Goal: Task Accomplishment & Management: Use online tool/utility

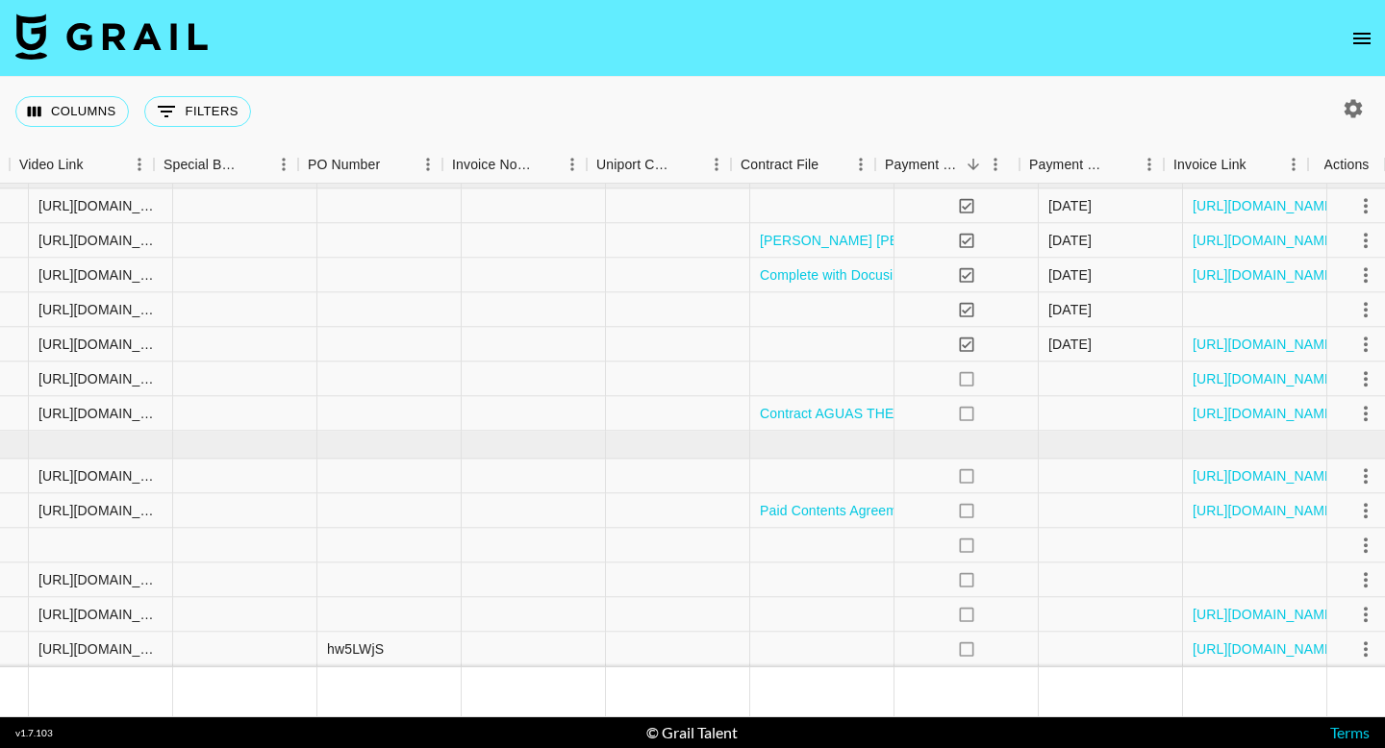
scroll to position [1198, 1808]
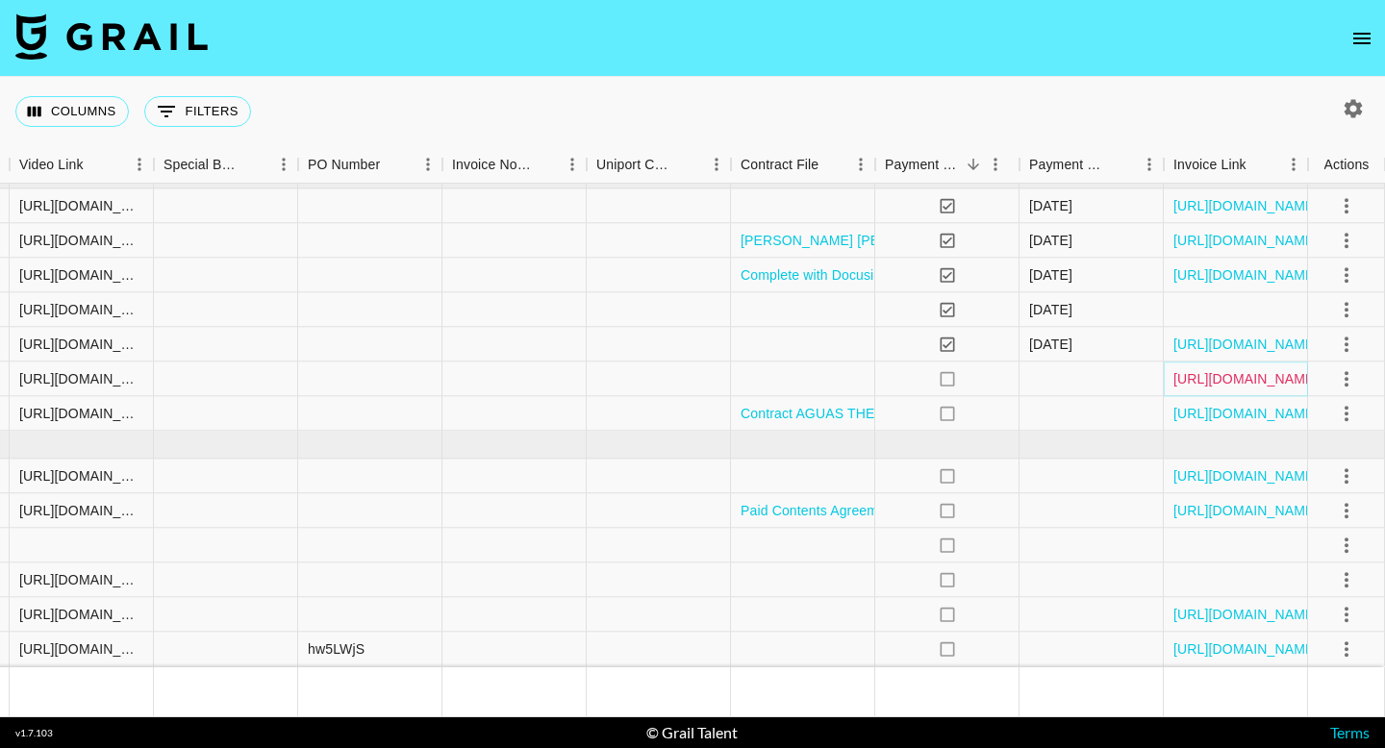
click at [1208, 377] on link "[URL][DOMAIN_NAME]" at bounding box center [1245, 378] width 145 height 19
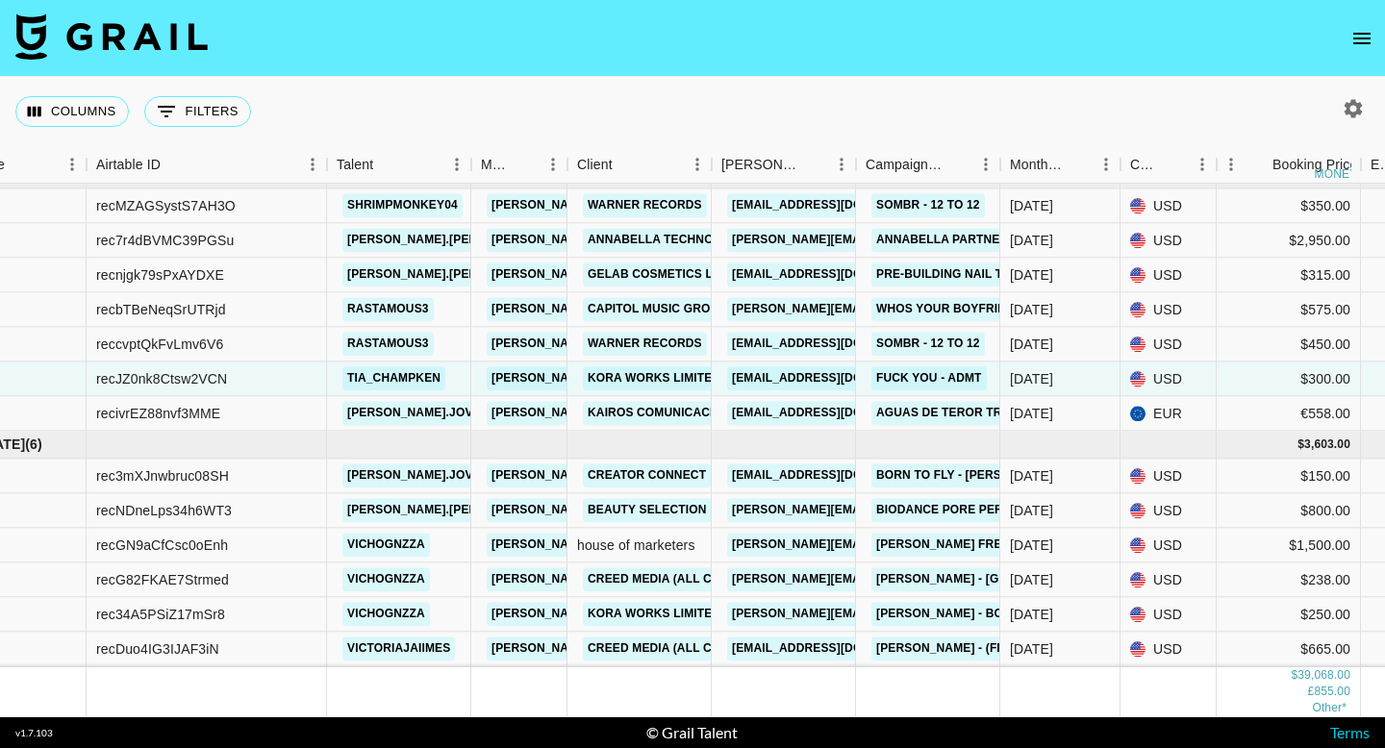
scroll to position [1198, 0]
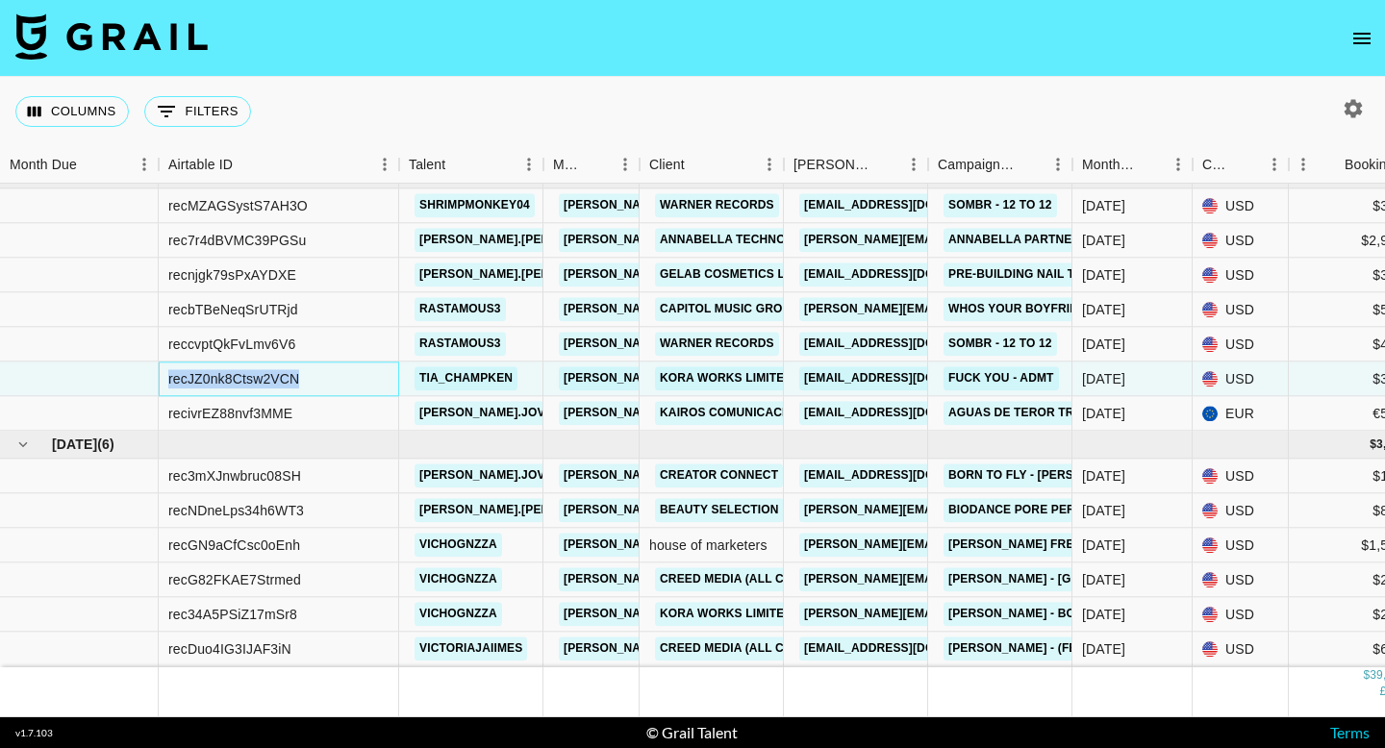
drag, startPoint x: 322, startPoint y: 375, endPoint x: 152, endPoint y: 378, distance: 170.3
copy div "recJZ0nk8Ctsw2VCN"
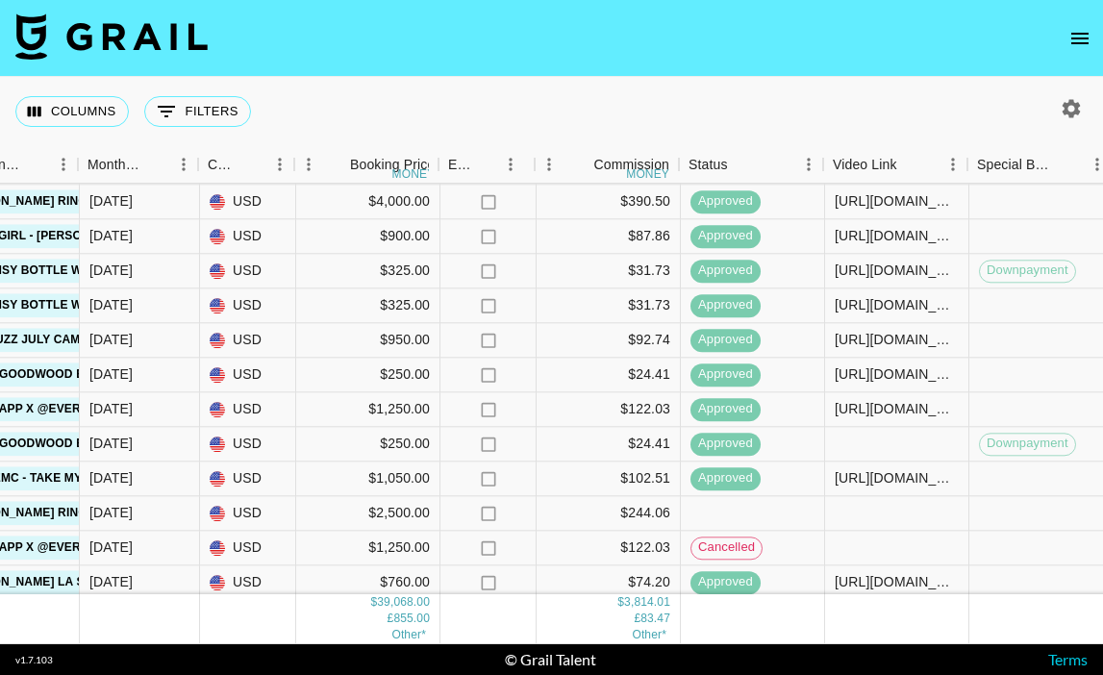
scroll to position [372, 995]
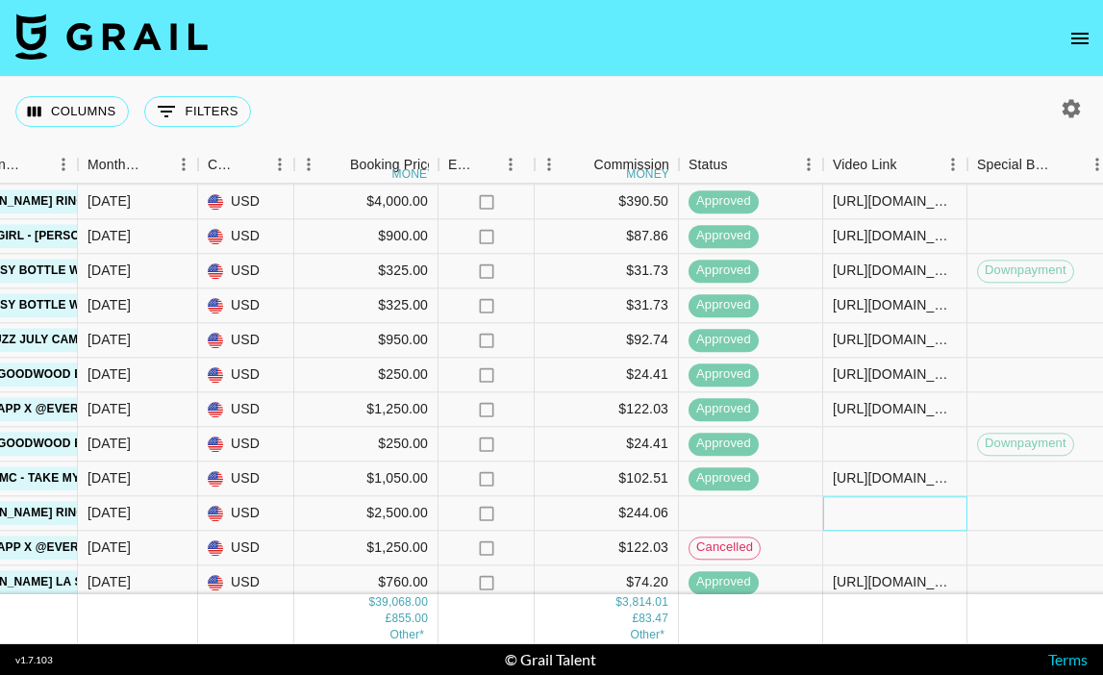
click at [903, 519] on div at bounding box center [895, 513] width 144 height 35
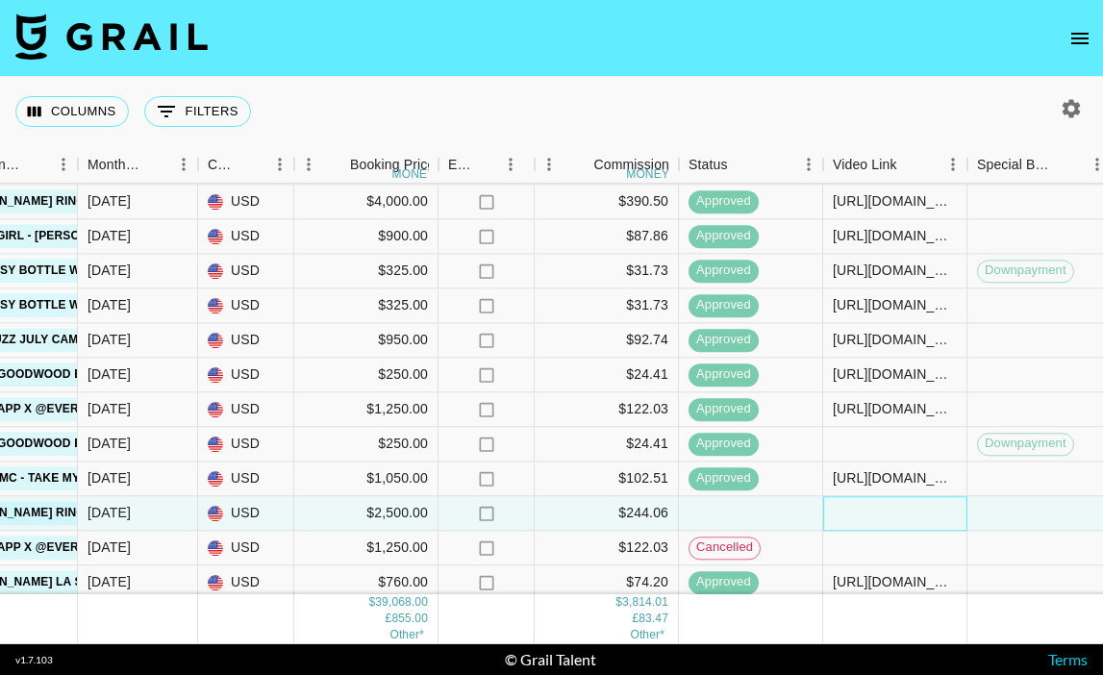
click at [903, 520] on div at bounding box center [895, 513] width 144 height 35
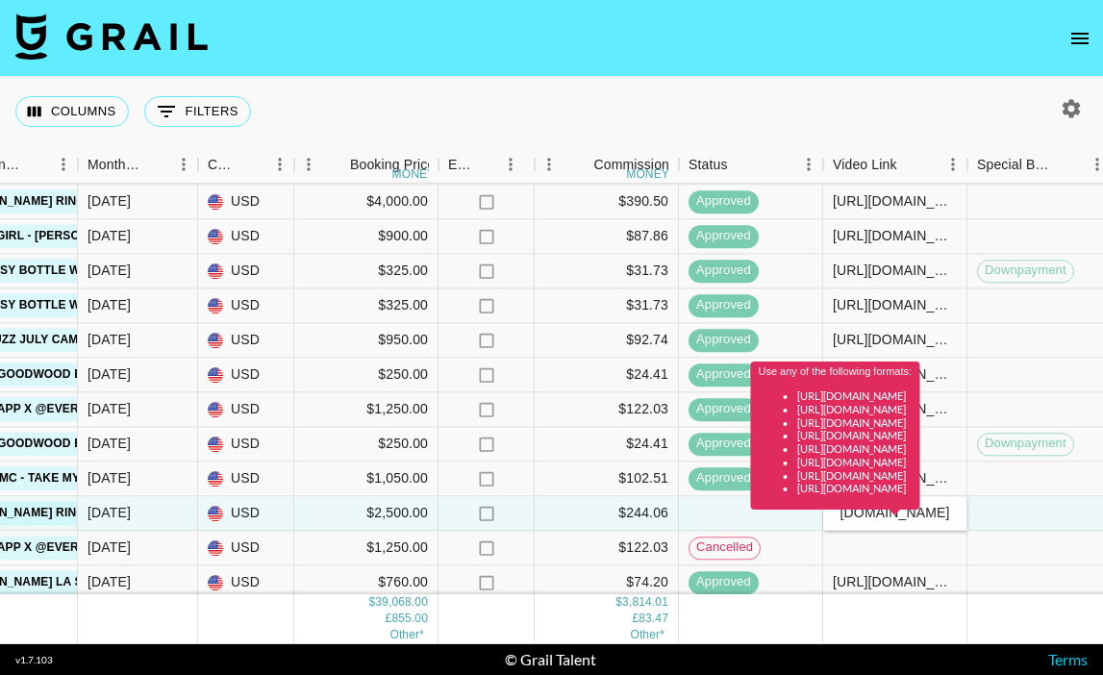
type input "[URL][DOMAIN_NAME]"
drag, startPoint x: 952, startPoint y: 517, endPoint x: 764, endPoint y: 506, distance: 188.8
click at [765, 507] on div "Use any of the following formats: [URL][DOMAIN_NAME] [URL][DOMAIN_NAME] [URL][D…" at bounding box center [835, 443] width 169 height 162
drag, startPoint x: 843, startPoint y: 512, endPoint x: 872, endPoint y: 512, distance: 29.8
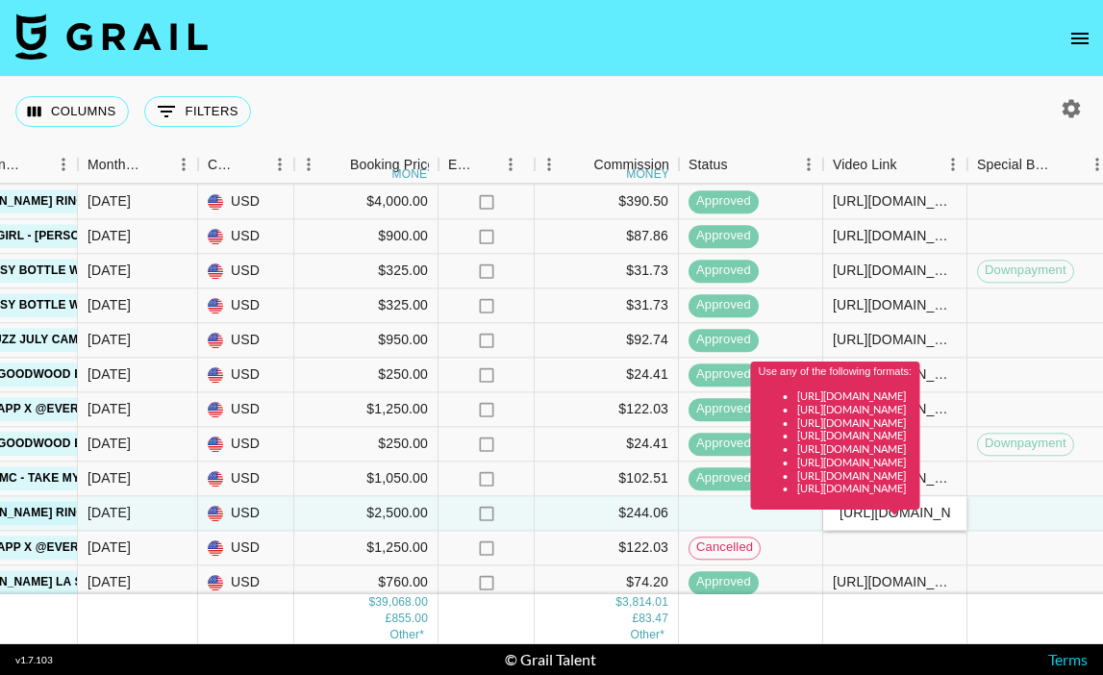
click at [854, 512] on div "Use any of the following formats: [URL][DOMAIN_NAME] [URL][DOMAIN_NAME] [URL][D…" at bounding box center [835, 443] width 169 height 162
click at [608, 469] on div "$102.51" at bounding box center [607, 479] width 144 height 35
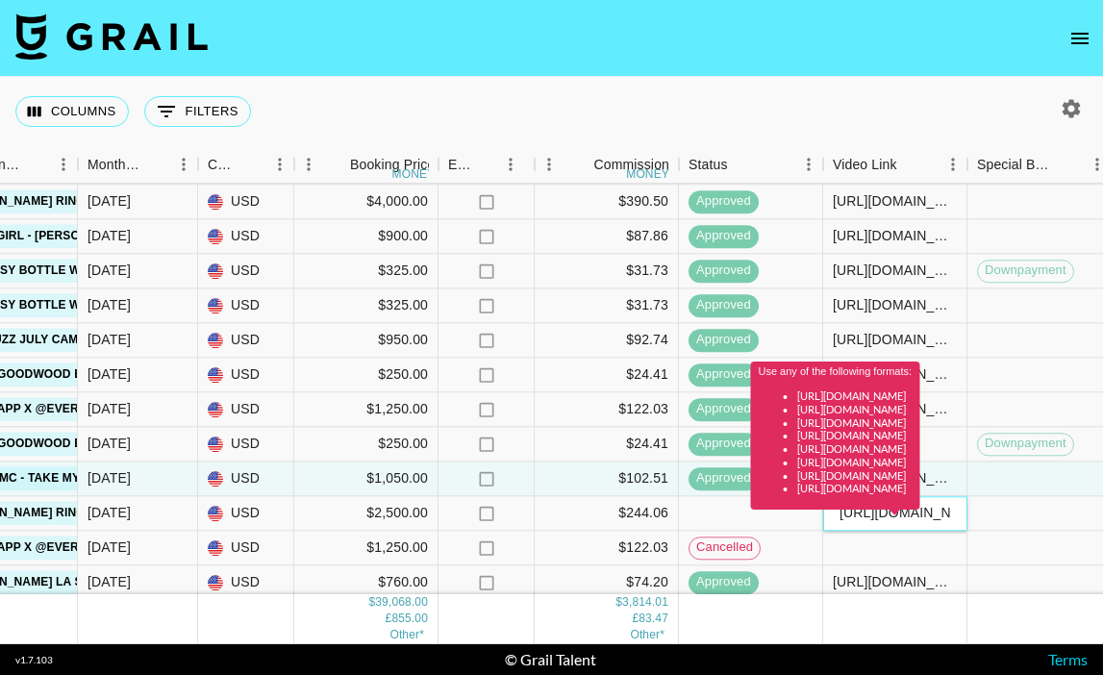
click at [842, 517] on div "Use any of the following formats: [URL][DOMAIN_NAME] [URL][DOMAIN_NAME] [URL][D…" at bounding box center [835, 443] width 169 height 162
click at [852, 517] on div "Use any of the following formats: [URL][DOMAIN_NAME] [URL][DOMAIN_NAME] [URL][D…" at bounding box center [835, 443] width 169 height 162
drag, startPoint x: 845, startPoint y: 516, endPoint x: 1014, endPoint y: 516, distance: 169.3
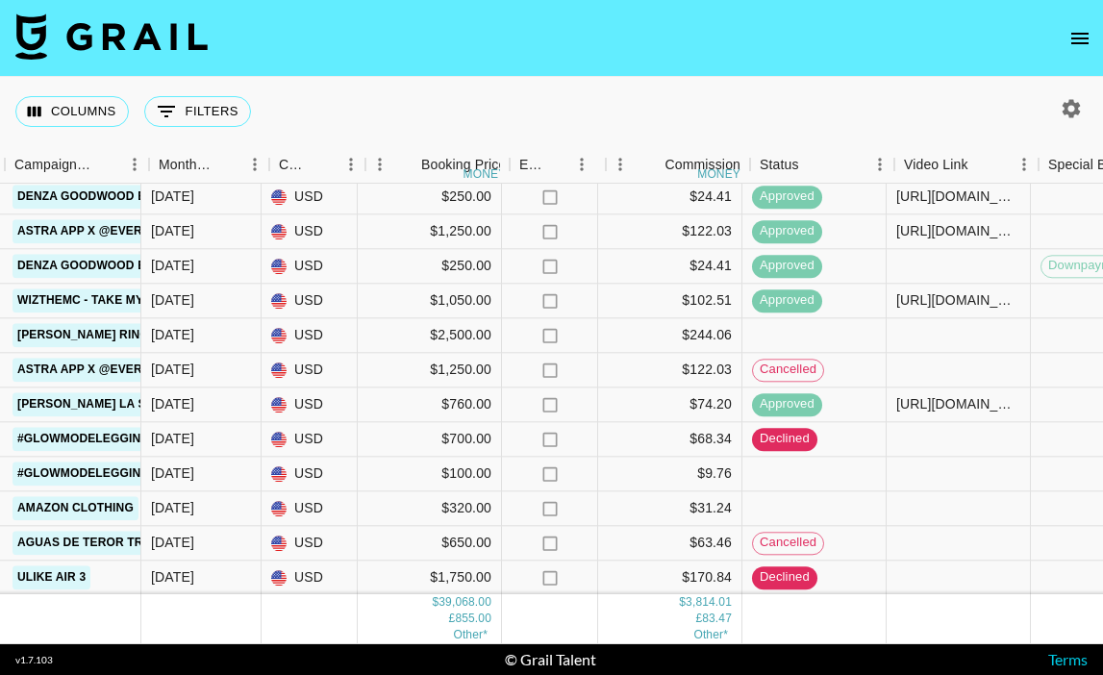
scroll to position [550, 935]
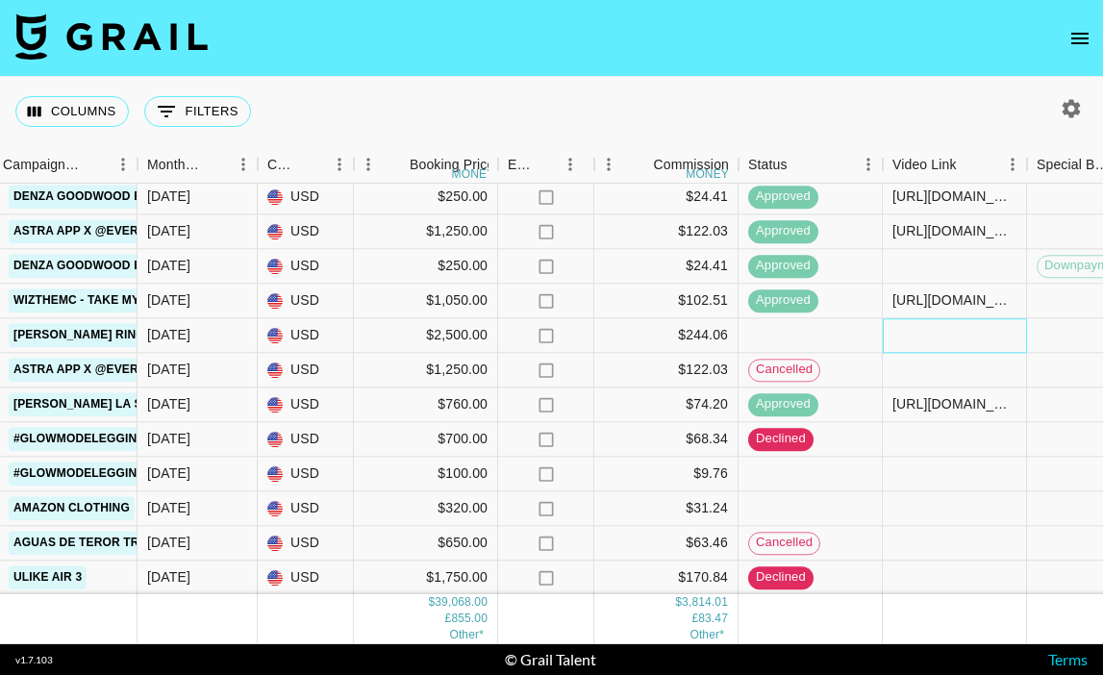
click at [945, 346] on div at bounding box center [955, 335] width 144 height 35
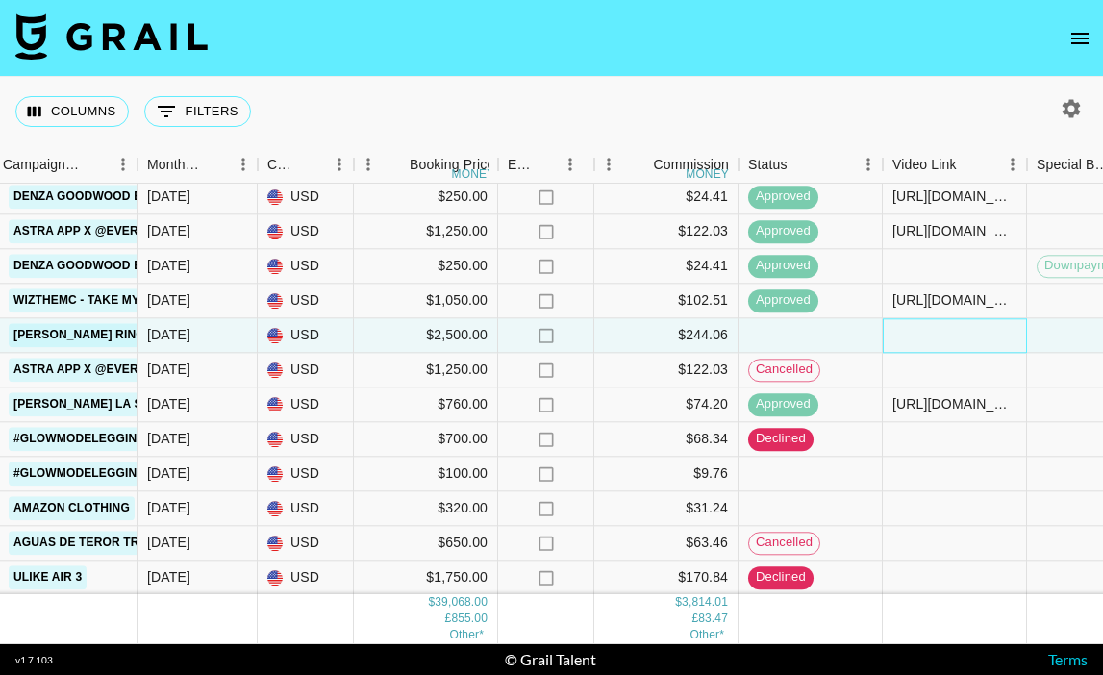
click at [945, 346] on div at bounding box center [955, 335] width 144 height 35
click at [899, 332] on input "text" at bounding box center [954, 335] width 141 height 15
click at [926, 329] on input "text" at bounding box center [954, 335] width 141 height 15
paste input "https://www.tiktok.com/@sofiachaparrorr"
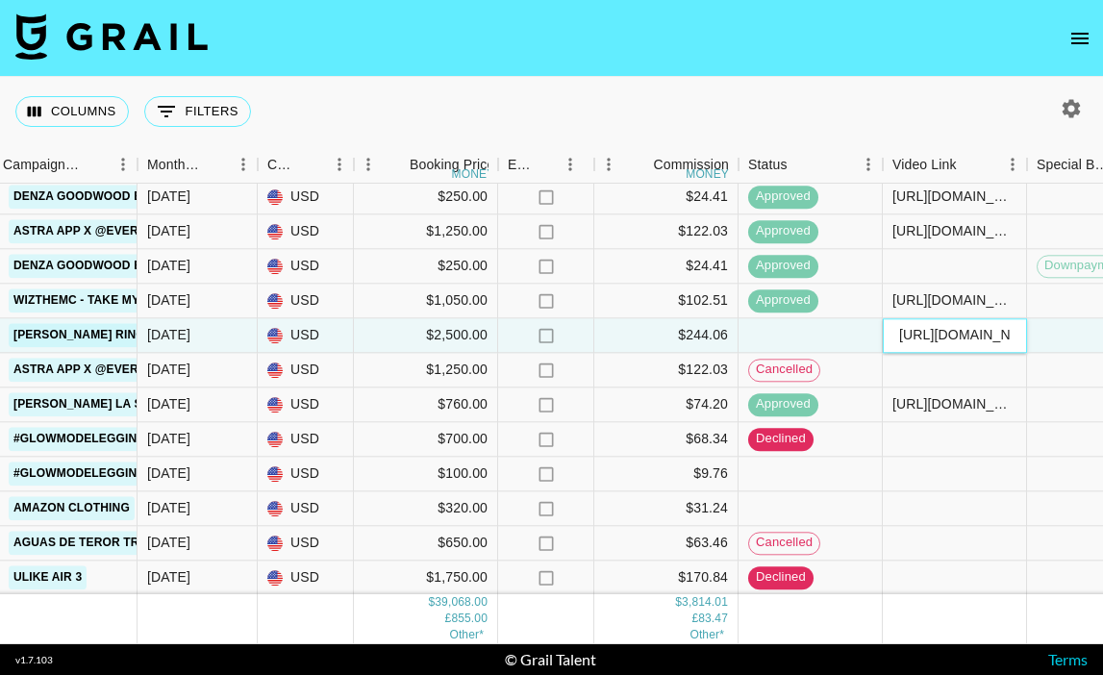
scroll to position [0, 136]
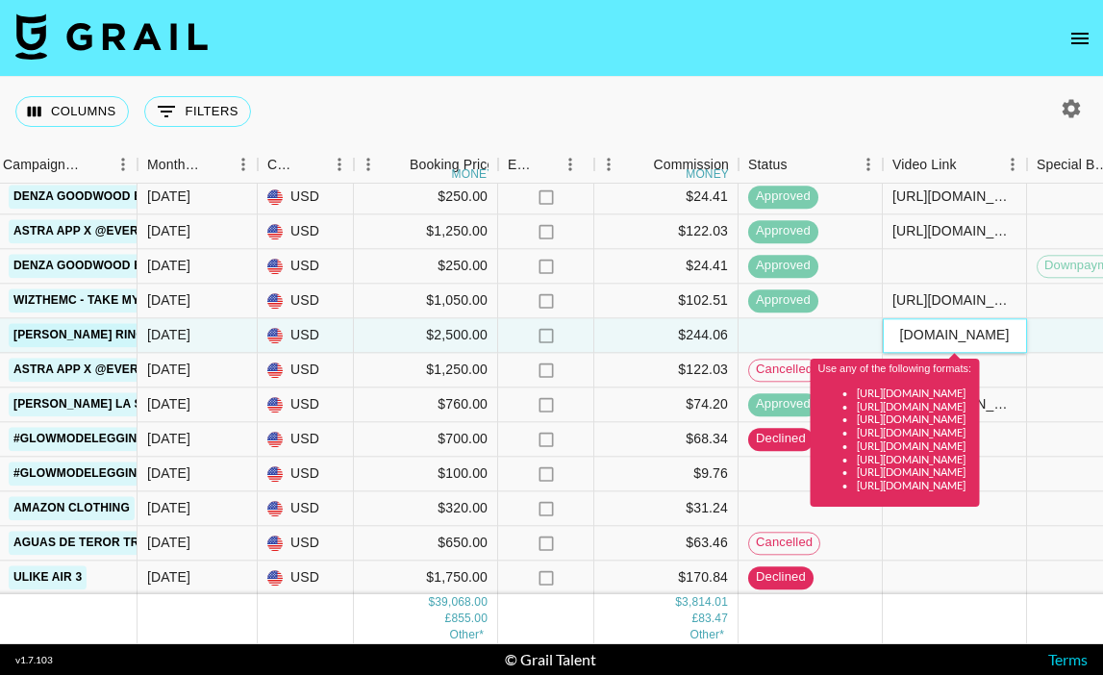
type input "https://www.tiktok.com/@sofiachaparrorr"
drag, startPoint x: 1012, startPoint y: 343, endPoint x: 812, endPoint y: 341, distance: 200.1
click at [812, 341] on div "sofiachaparrorr ella.makin@grail-talent.com DR LUXURY USA INC wuhaoyin@darryrin…" at bounding box center [390, 335] width 1852 height 35
click at [816, 318] on div at bounding box center [811, 335] width 144 height 35
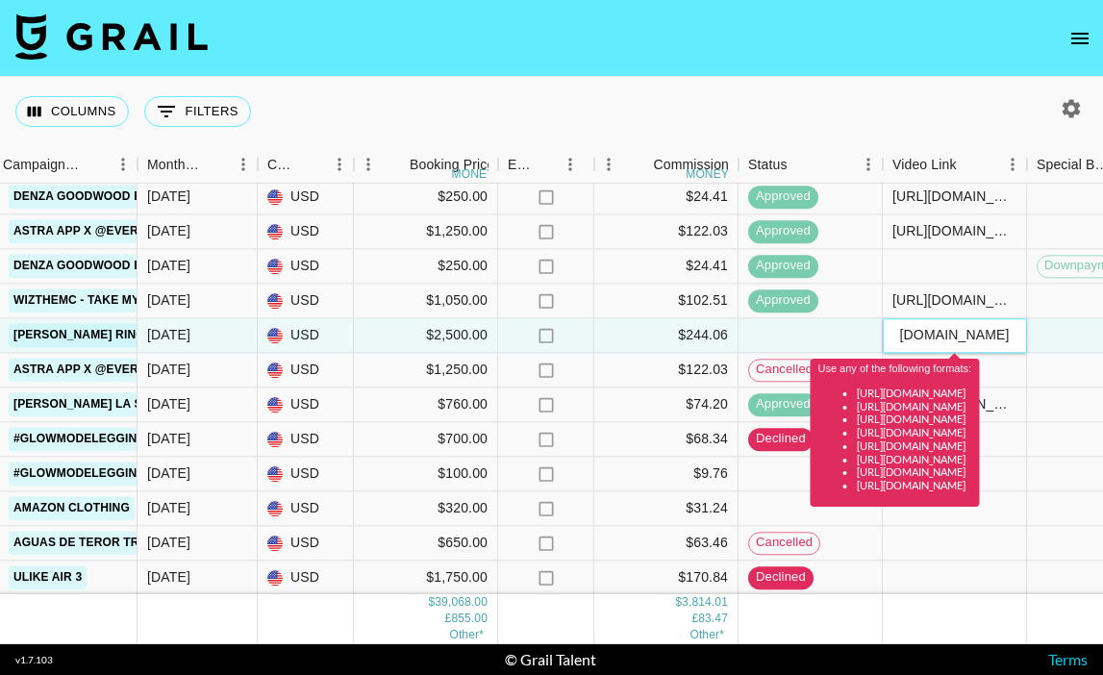
scroll to position [0, 136]
drag, startPoint x: 895, startPoint y: 331, endPoint x: 1038, endPoint y: 350, distance: 144.6
click at [1038, 350] on body "Columns 0 Filters + Booking Talent Manager Client Booker Campaign (Type) Month …" at bounding box center [551, 337] width 1103 height 675
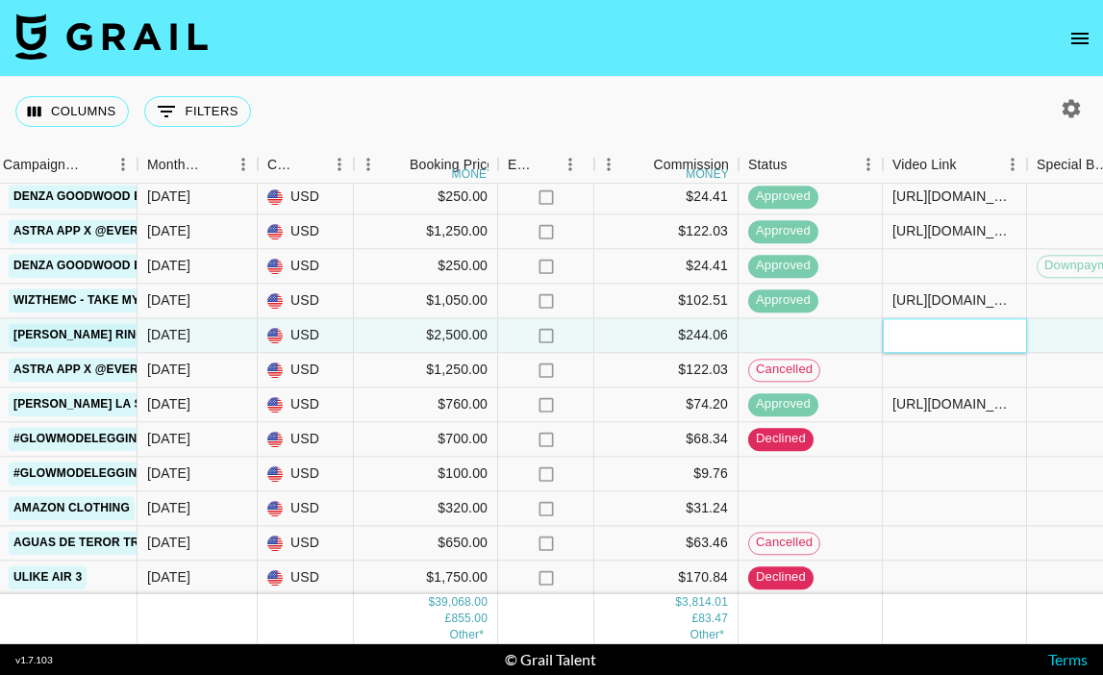
paste input "https://www.tiktok.com/@sofiachaparrorr"
type input "https://www.tiktok.com/@sofiachaparrorr"
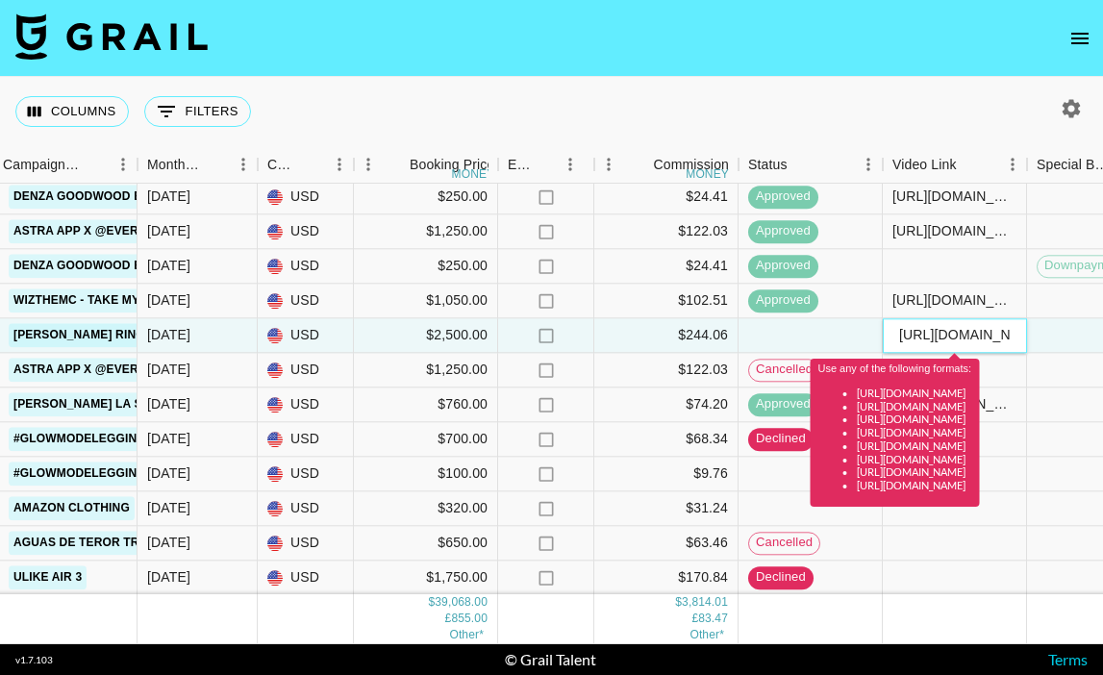
drag, startPoint x: 1010, startPoint y: 339, endPoint x: 813, endPoint y: 335, distance: 197.2
click at [813, 336] on div "sofiachaparrorr ella.makin@grail-talent.com DR LUXURY USA INC wuhaoyin@darryrin…" at bounding box center [390, 335] width 1852 height 35
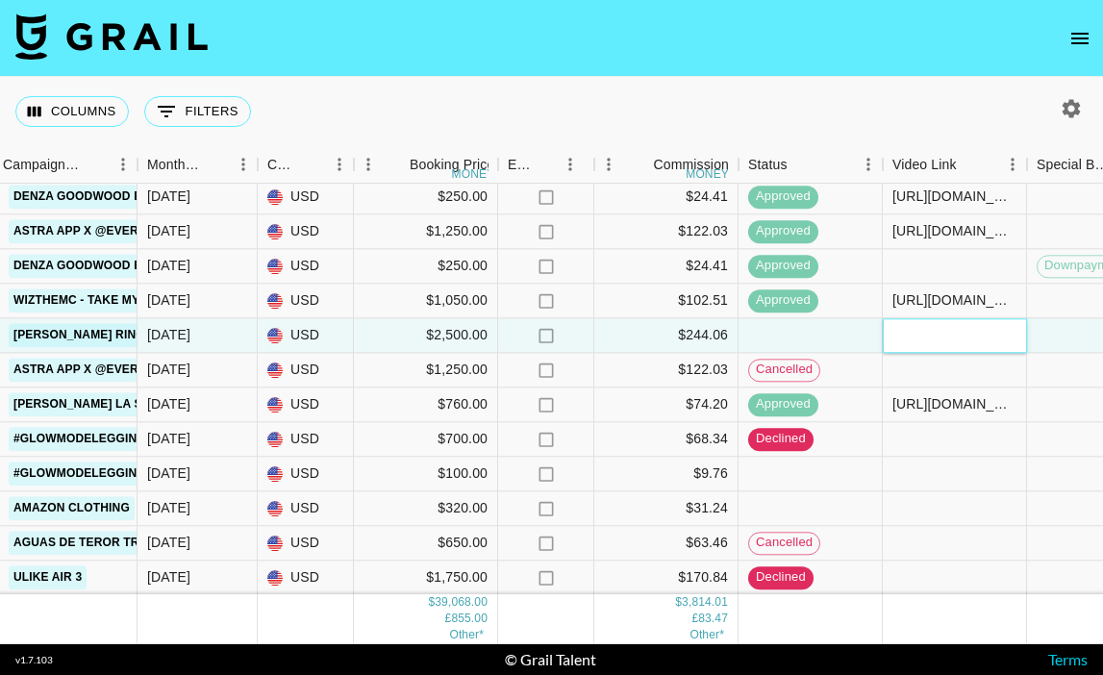
paste input "https://www.tiktok.com/@sofiachaparrorr/video/7552139432527187222"
type input "https://www.tiktok.com/@sofiachaparrorr/video/7552139432527187222"
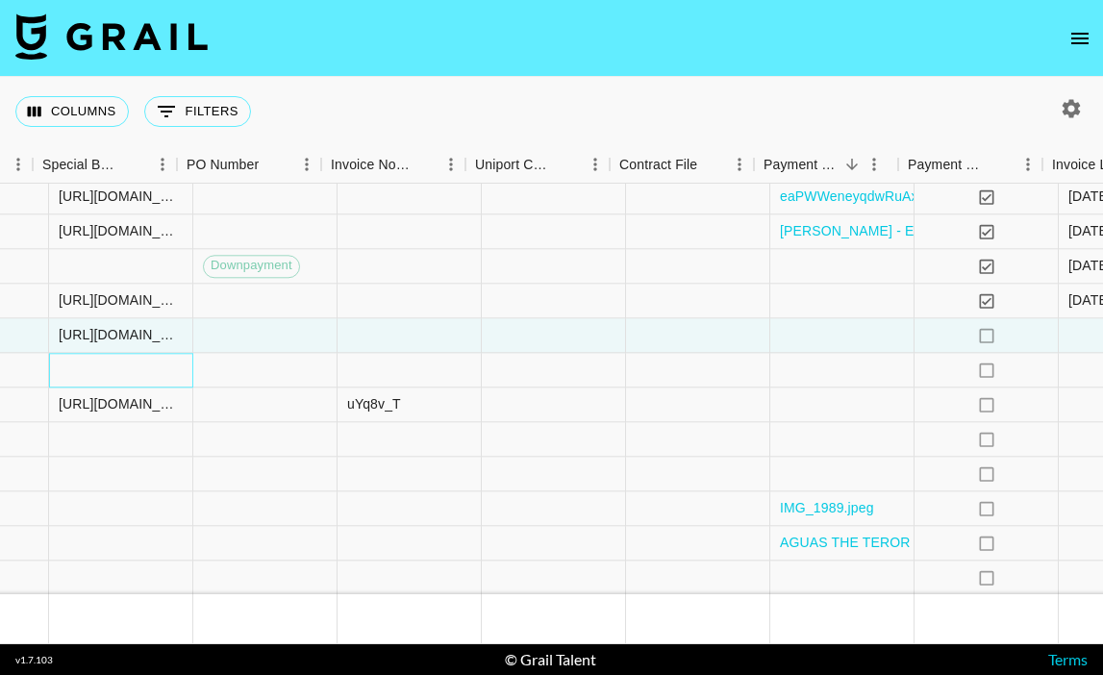
scroll to position [550, 2090]
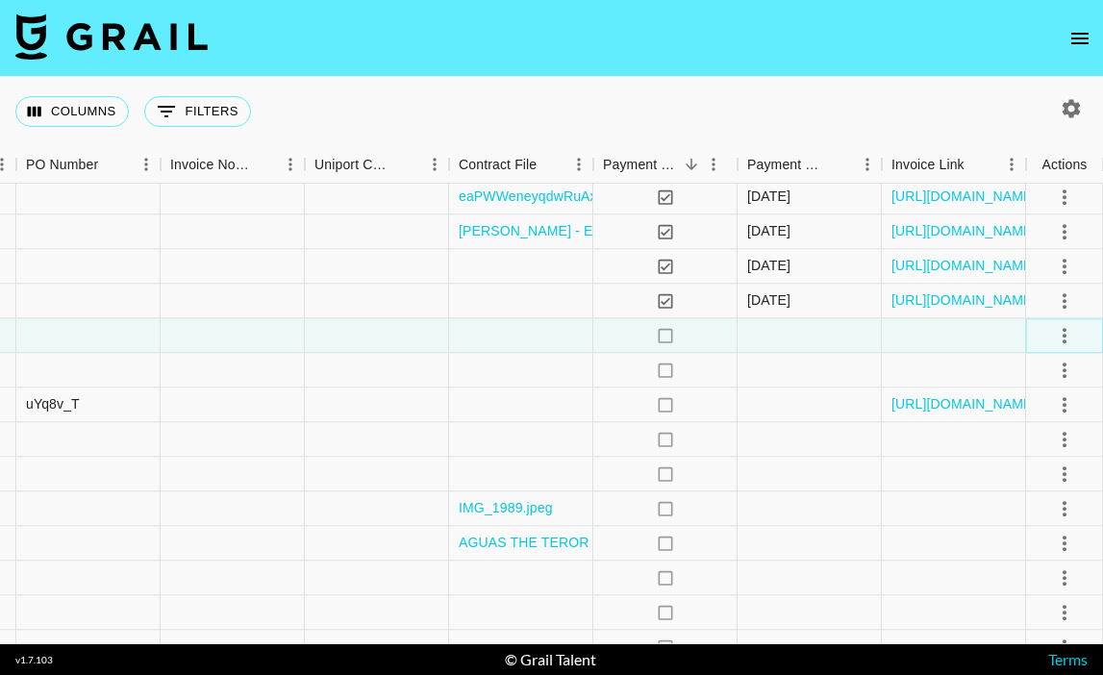
click at [1069, 338] on icon "select merge strategy" at bounding box center [1064, 335] width 23 height 23
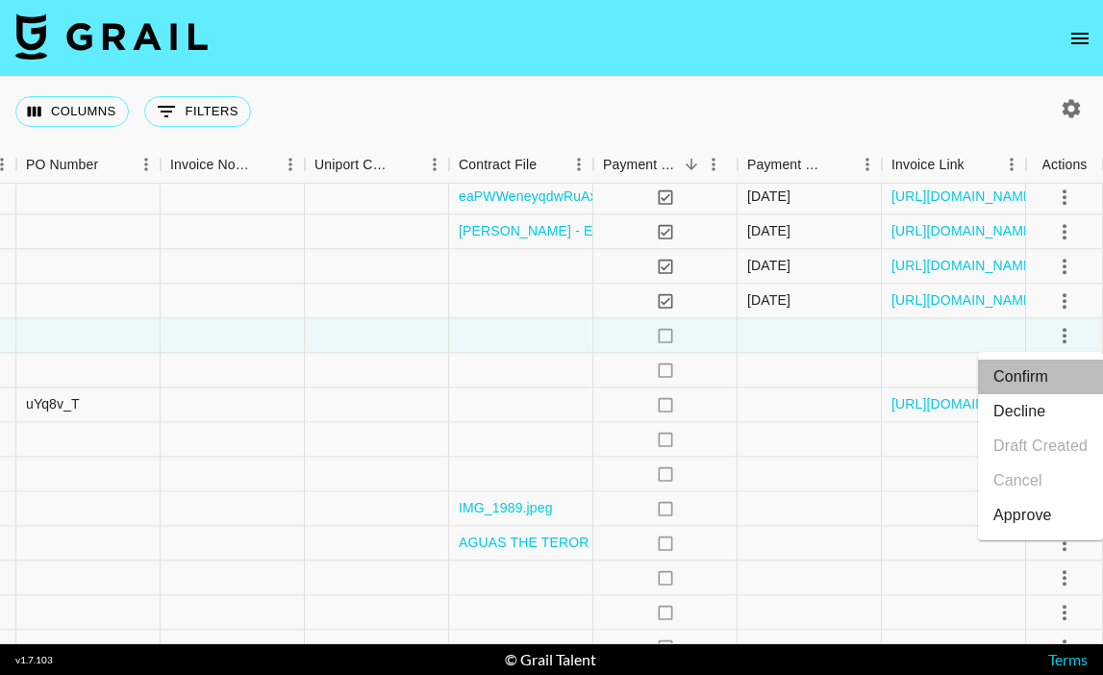
click at [1047, 370] on li "Confirm" at bounding box center [1040, 377] width 125 height 35
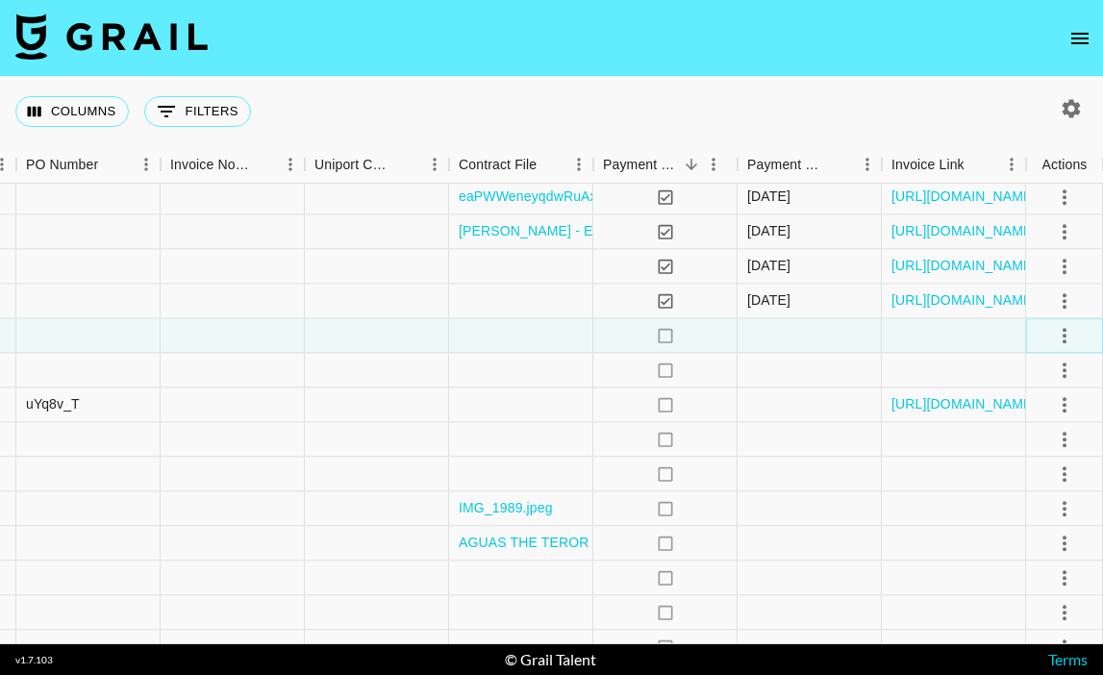
click at [1062, 337] on icon "select merge strategy" at bounding box center [1064, 335] width 23 height 23
click at [1060, 347] on button "select merge strategy" at bounding box center [1064, 335] width 33 height 33
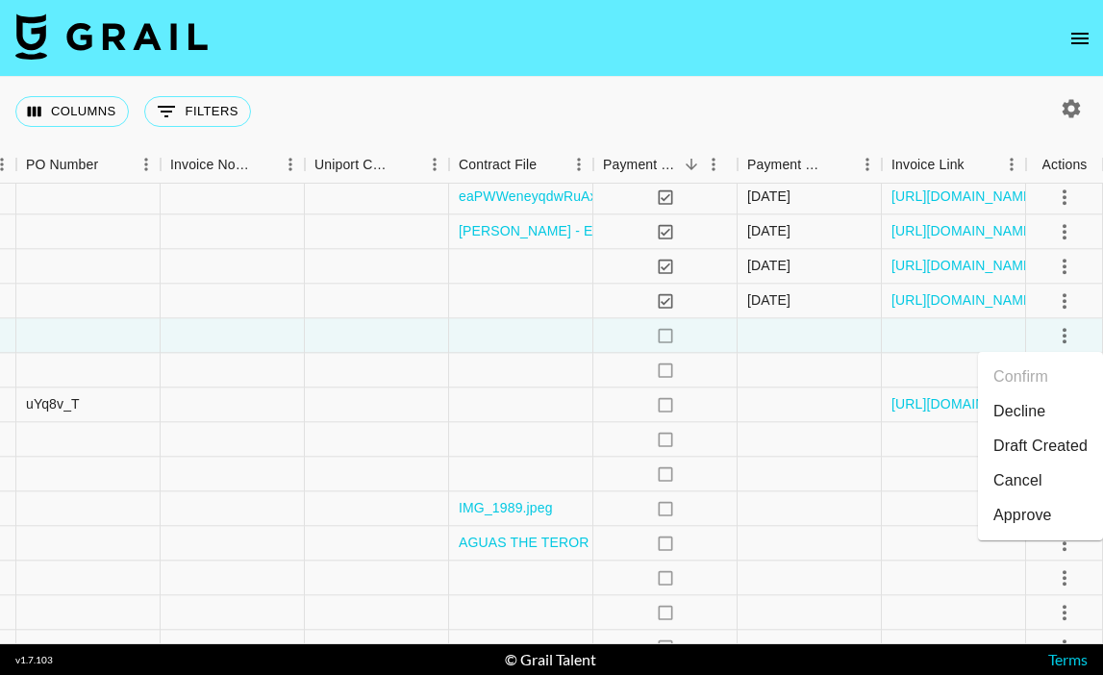
click at [1027, 512] on div "Approve" at bounding box center [1023, 515] width 59 height 23
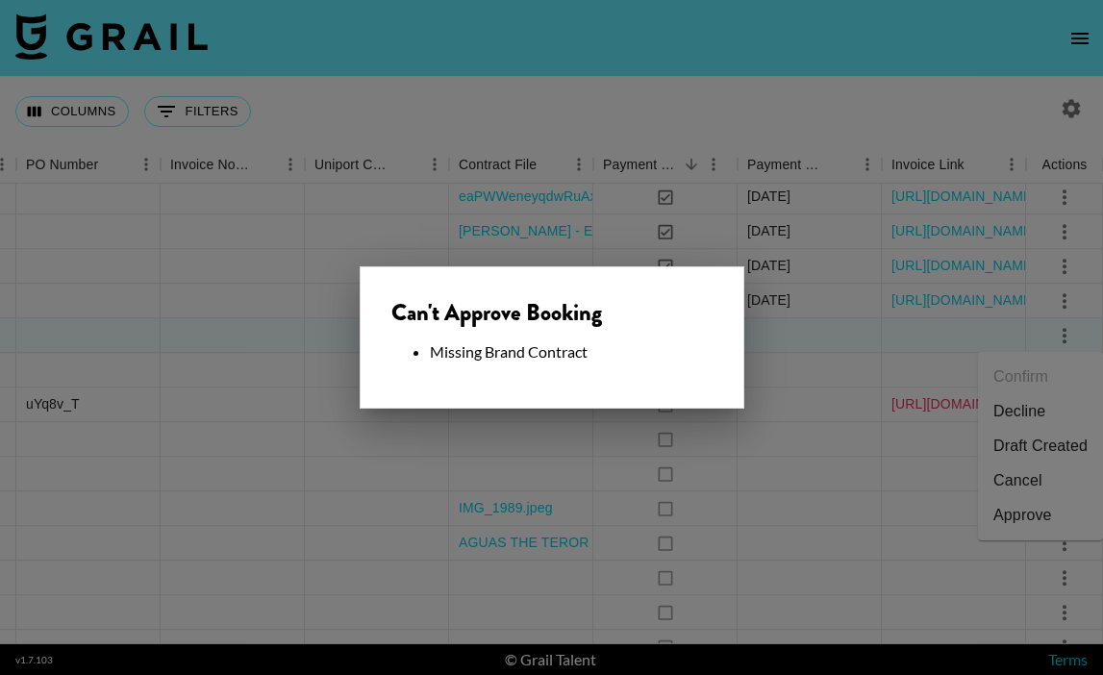
click at [939, 395] on div at bounding box center [551, 337] width 1103 height 675
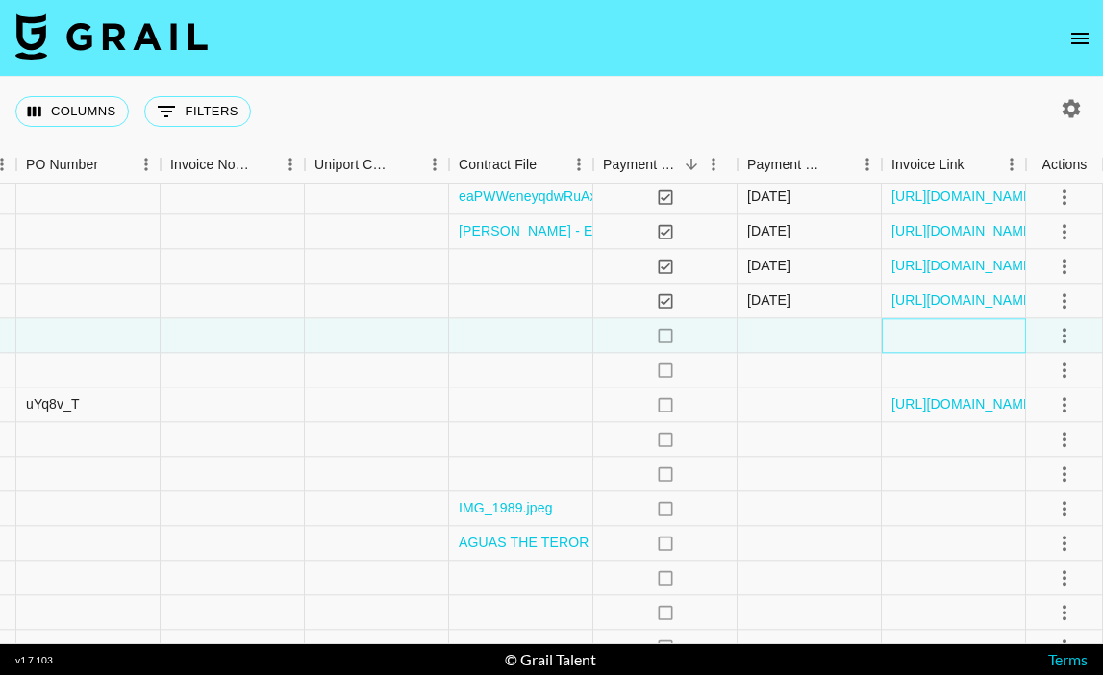
click at [938, 330] on div at bounding box center [954, 335] width 144 height 35
click at [539, 339] on div at bounding box center [521, 335] width 144 height 35
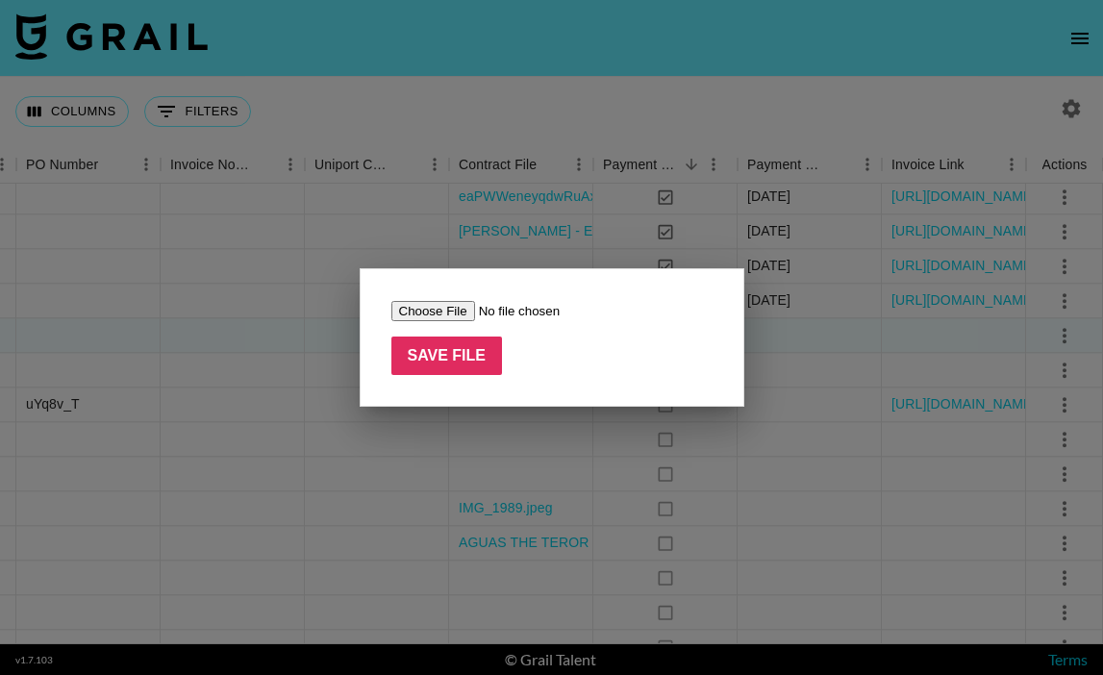
click at [439, 311] on input "file" at bounding box center [512, 311] width 243 height 20
type input "C:\fakepath\Darry Ring Influencer Collaboration Agreement @sofiachaparrorr.pdf"
click at [446, 345] on input "Save File" at bounding box center [447, 356] width 112 height 38
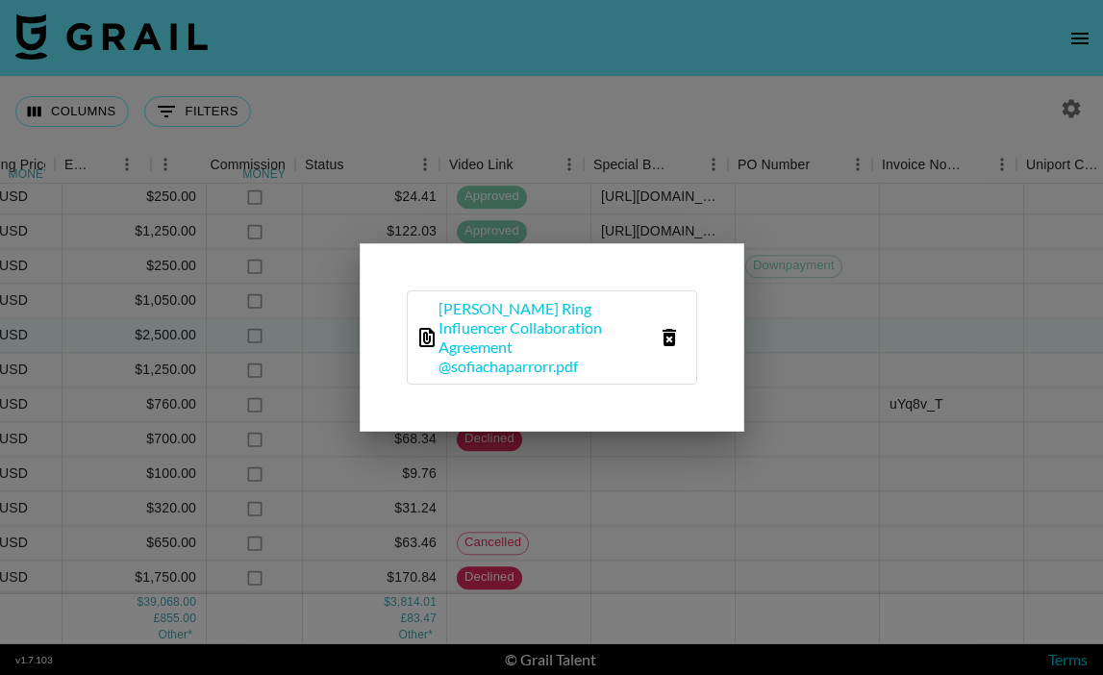
scroll to position [550, 1505]
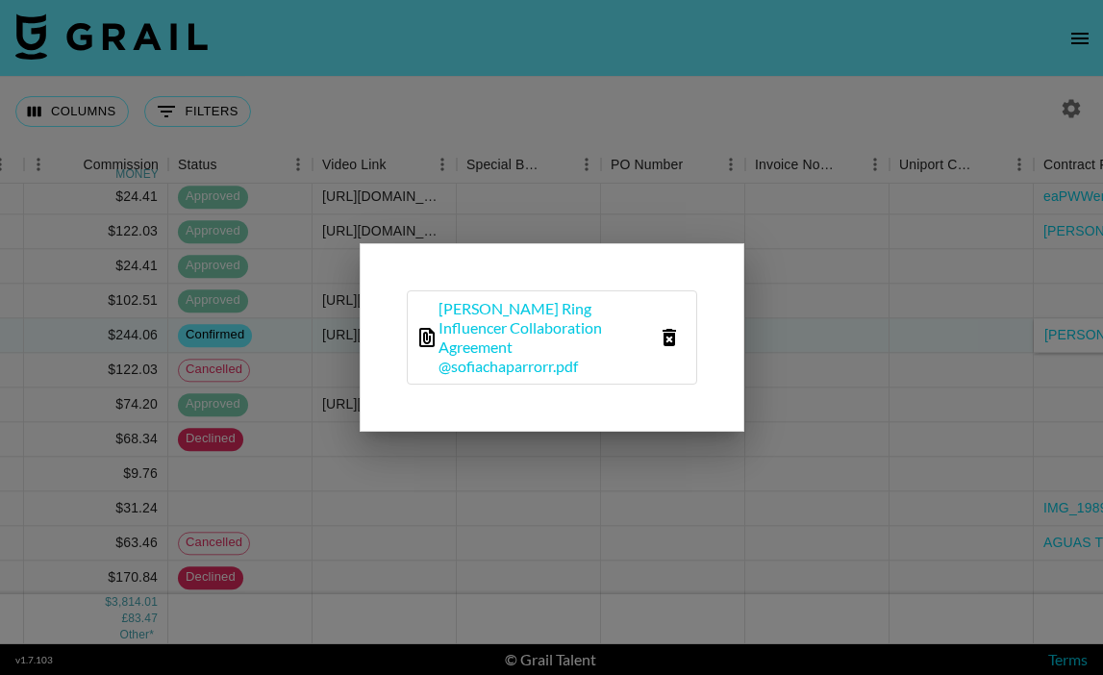
click at [946, 463] on div at bounding box center [551, 337] width 1103 height 675
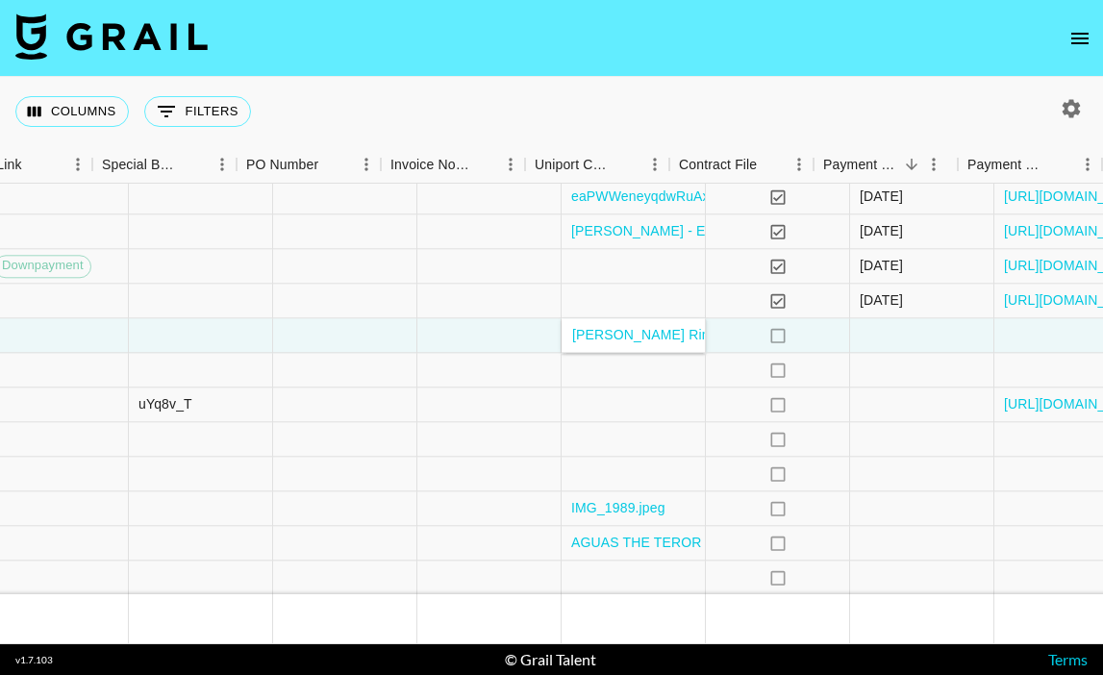
scroll to position [550, 2076]
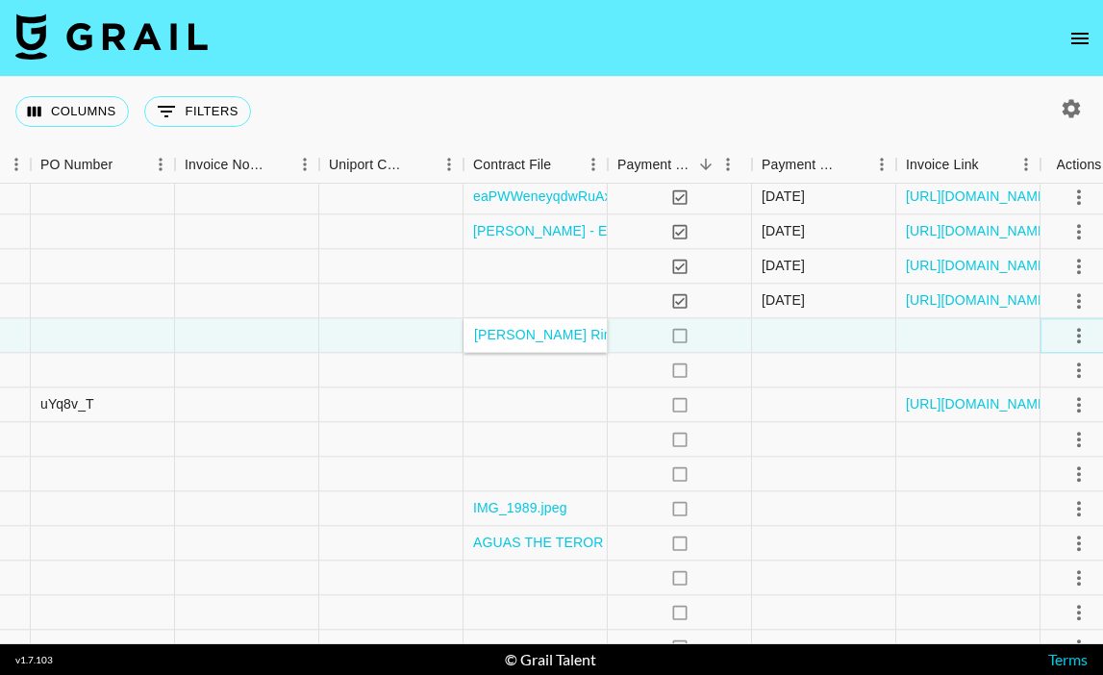
click at [1078, 339] on icon "select merge strategy" at bounding box center [1079, 335] width 23 height 23
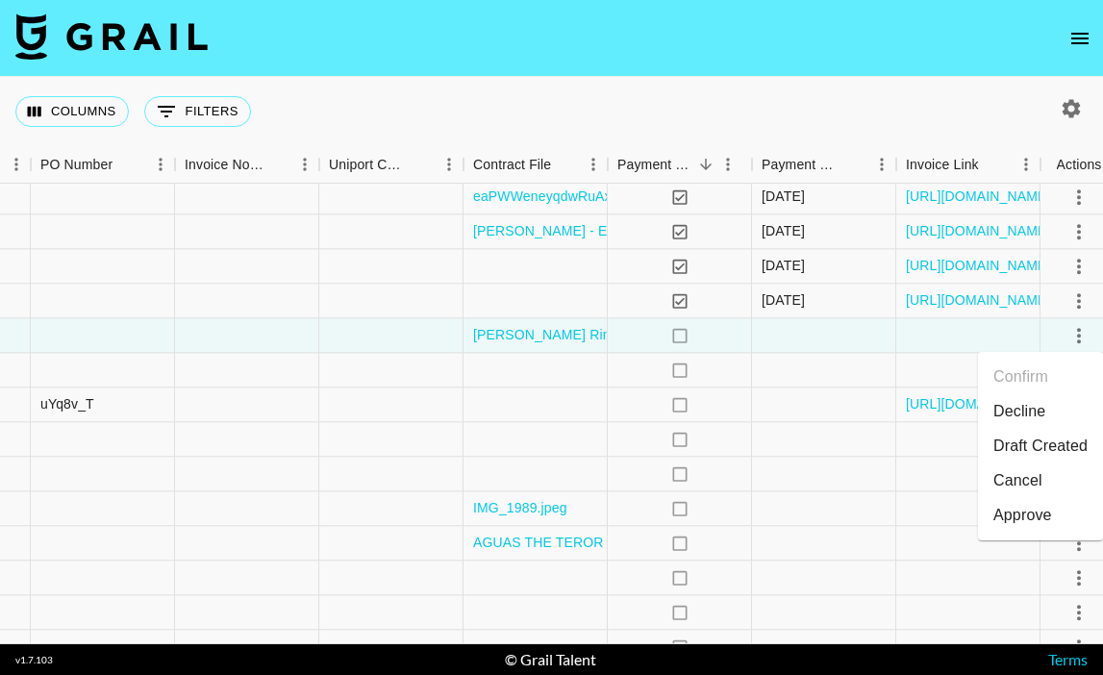
click at [1022, 525] on div "Approve" at bounding box center [1023, 515] width 59 height 23
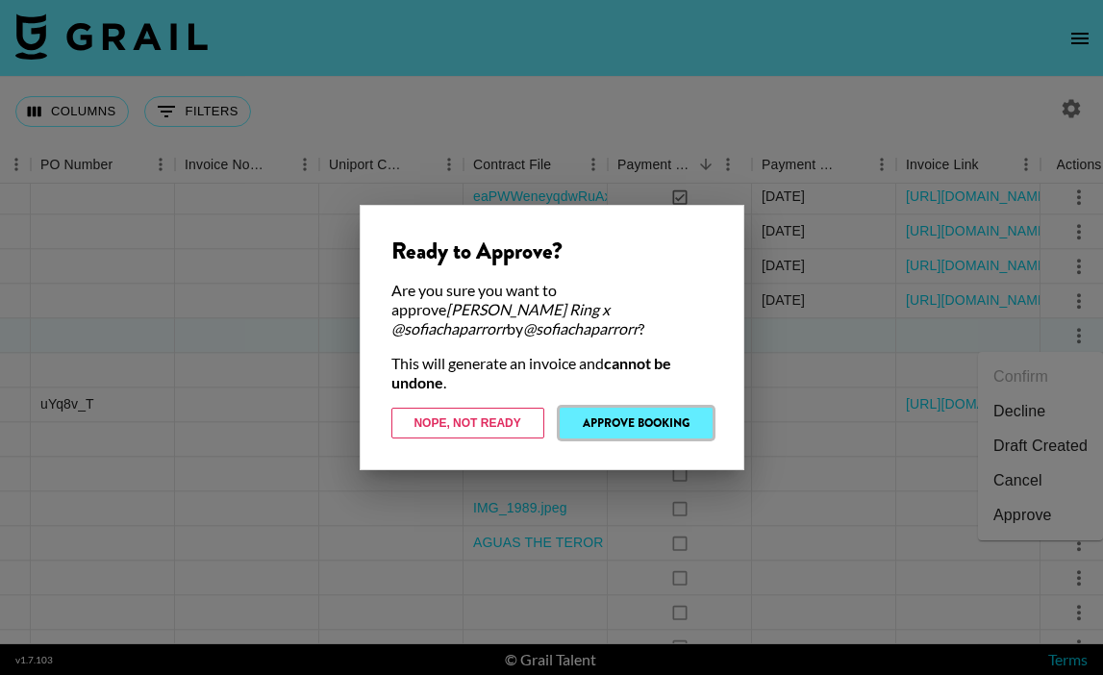
click at [582, 408] on button "Approve Booking" at bounding box center [636, 423] width 153 height 31
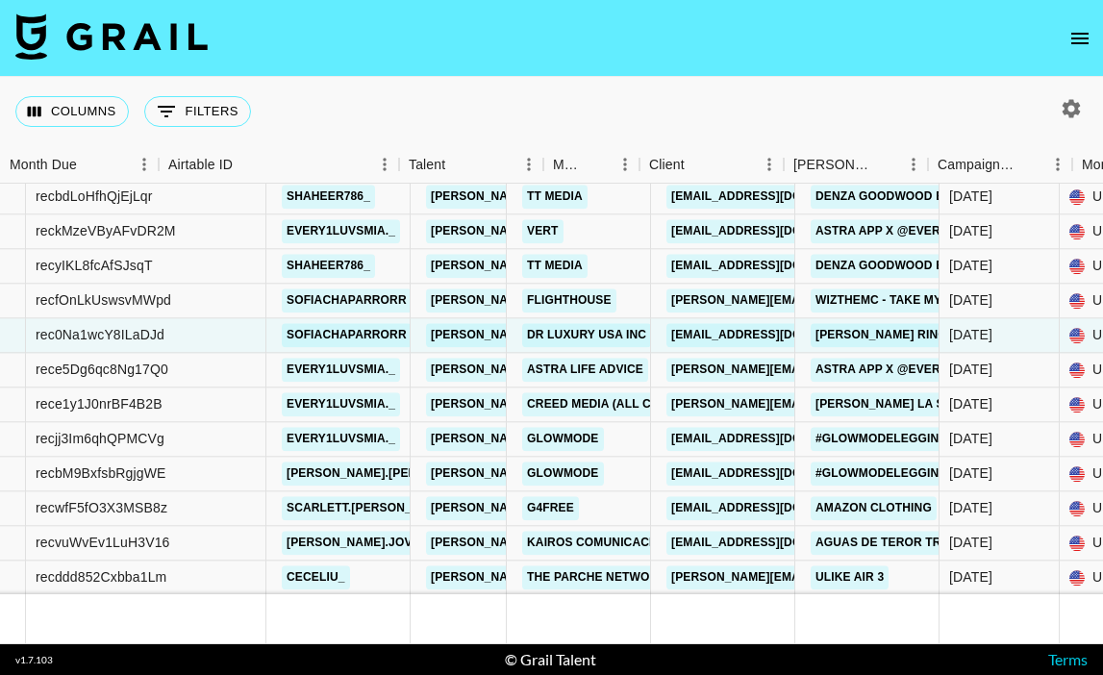
scroll to position [550, 0]
